Goal: Information Seeking & Learning: Find specific fact

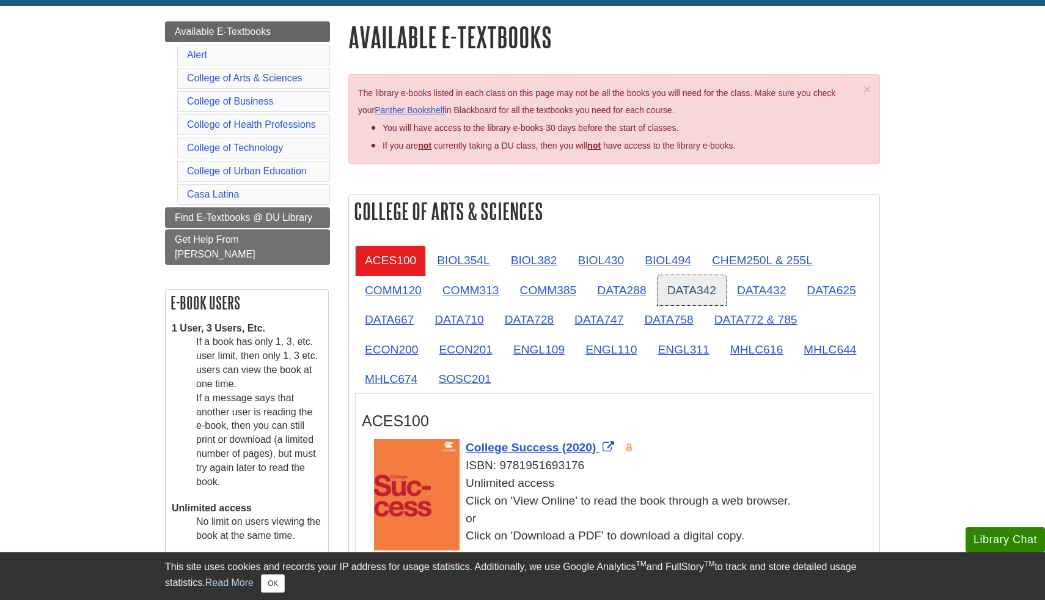
scroll to position [133, 0]
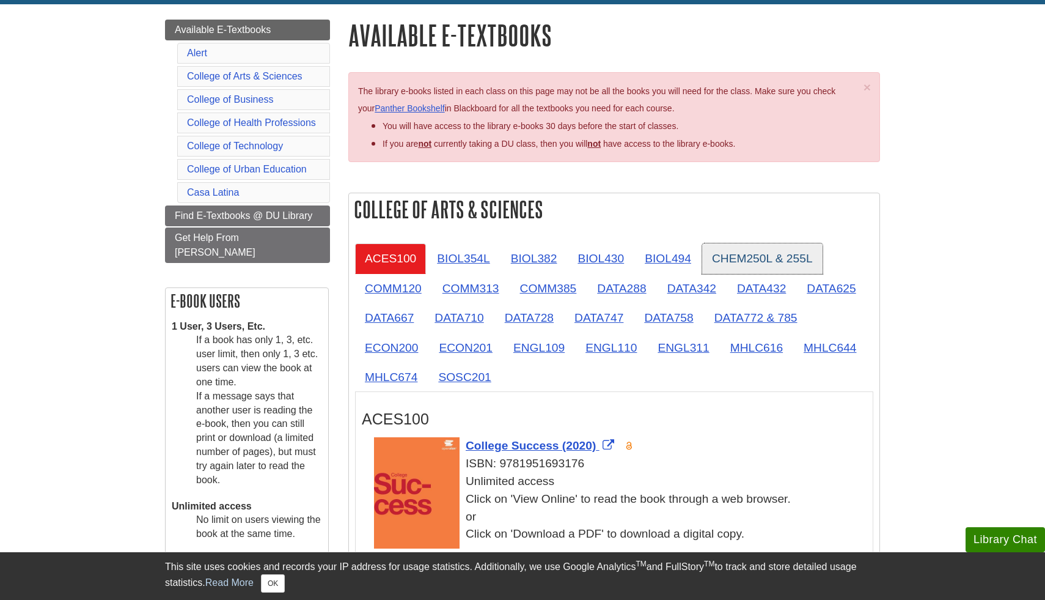
click at [751, 260] on link "CHEM250L & 255L" at bounding box center [762, 258] width 120 height 30
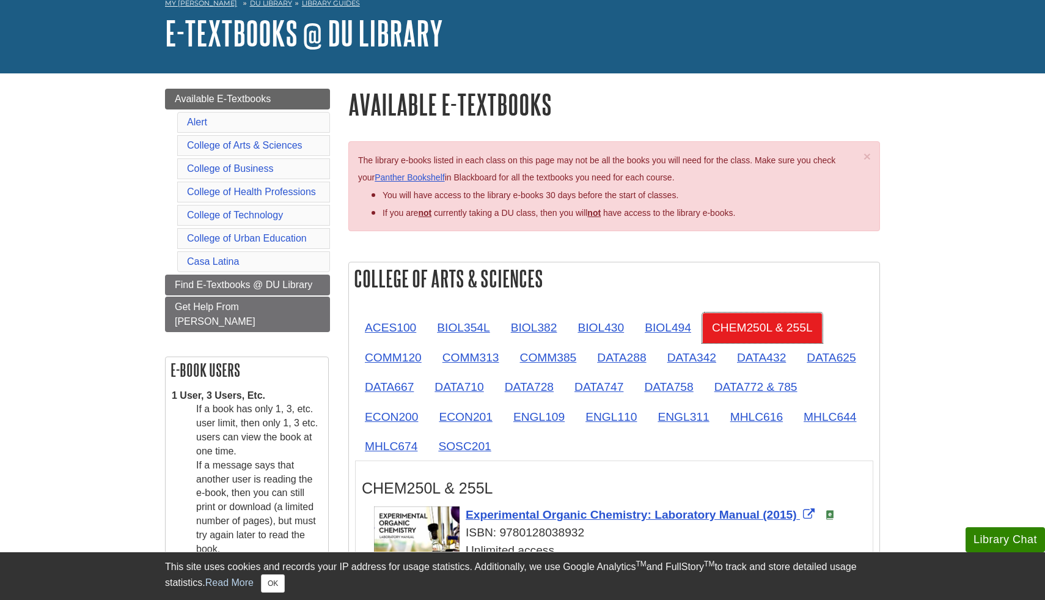
scroll to position [65, 0]
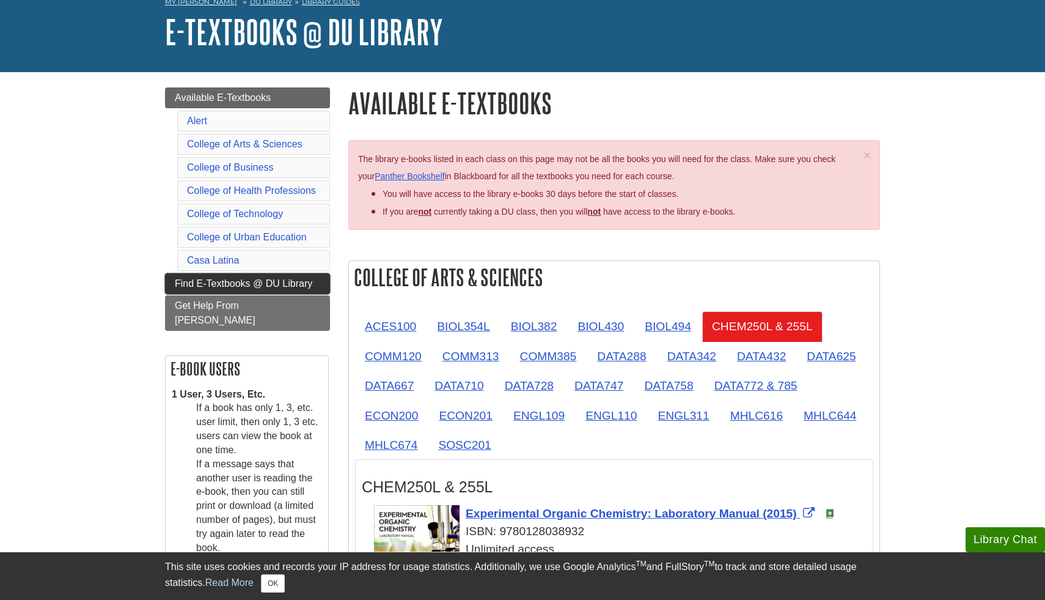
click at [295, 288] on span "Find E-Textbooks @ DU Library" at bounding box center [244, 283] width 138 height 10
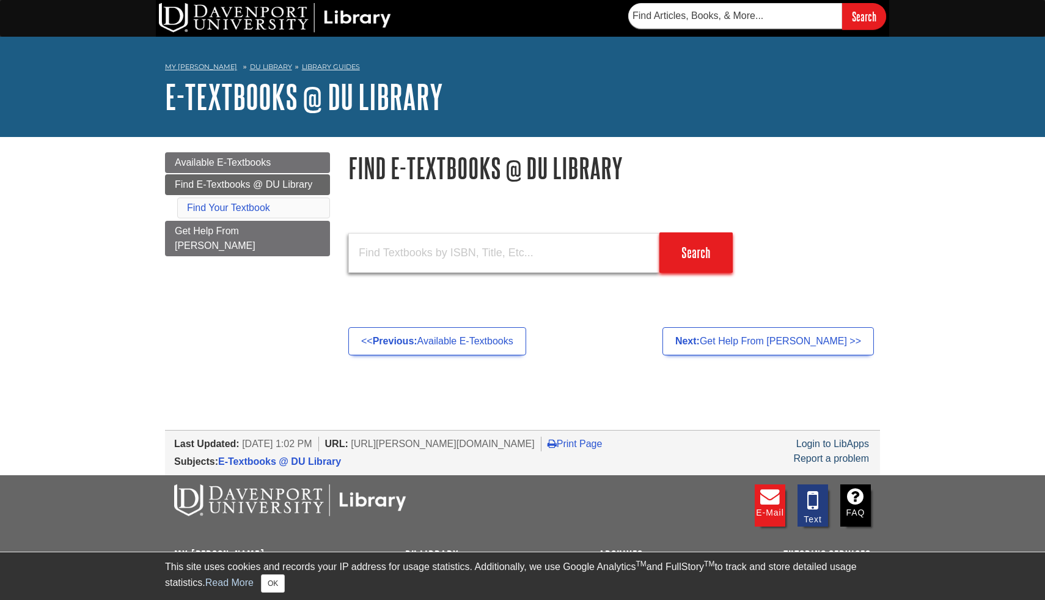
click at [420, 267] on input "text" at bounding box center [503, 253] width 311 height 40
paste input "ISBN: 9780321918352 (BOOK)"
click at [390, 251] on input "ISBN: 9780321918352" at bounding box center [503, 253] width 311 height 40
type input "9780321918352"
click at [660, 232] on input "Search" at bounding box center [696, 252] width 73 height 40
